Goal: Check status

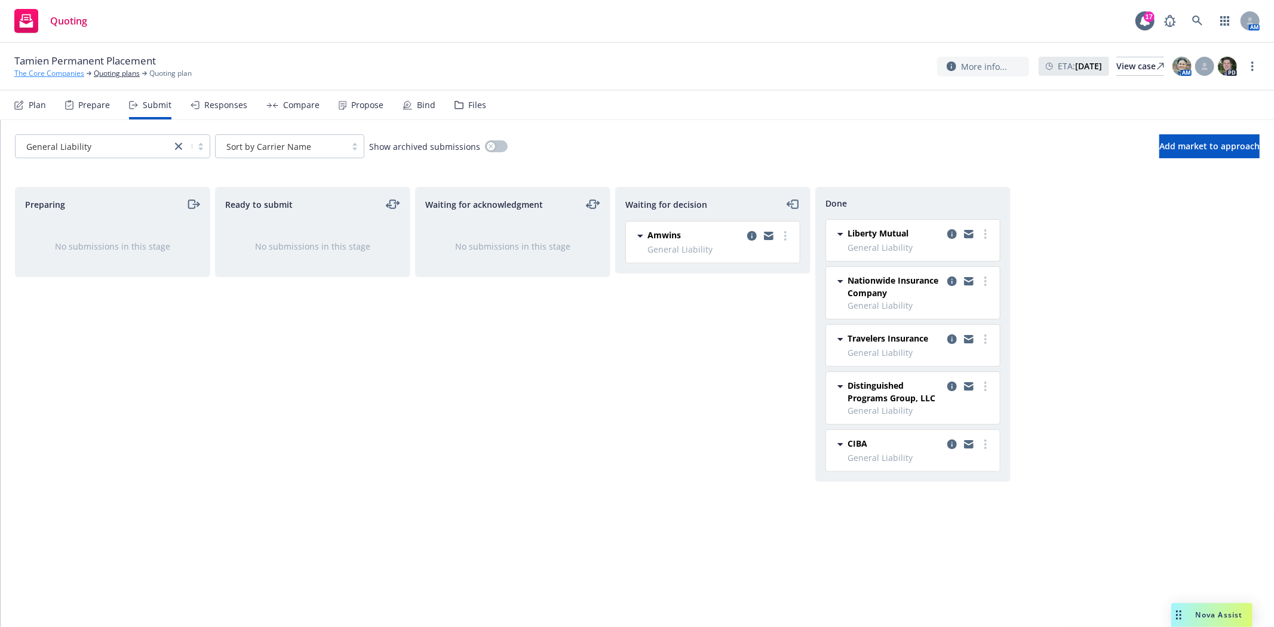
click at [52, 75] on link "The Core Companies" at bounding box center [49, 73] width 70 height 11
